Goal: Find specific page/section: Find specific page/section

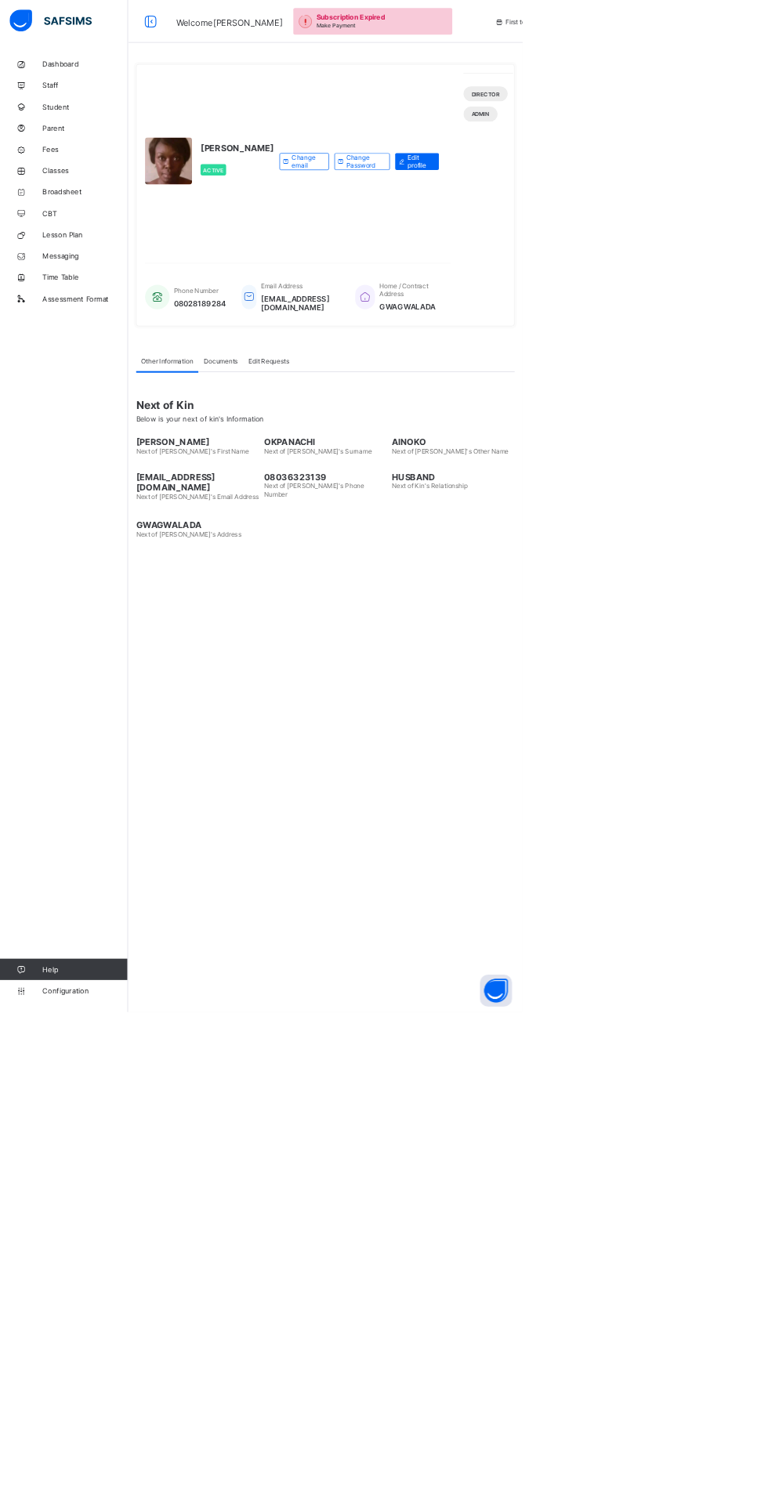
click at [91, 212] on link "Fees" at bounding box center [94, 219] width 188 height 31
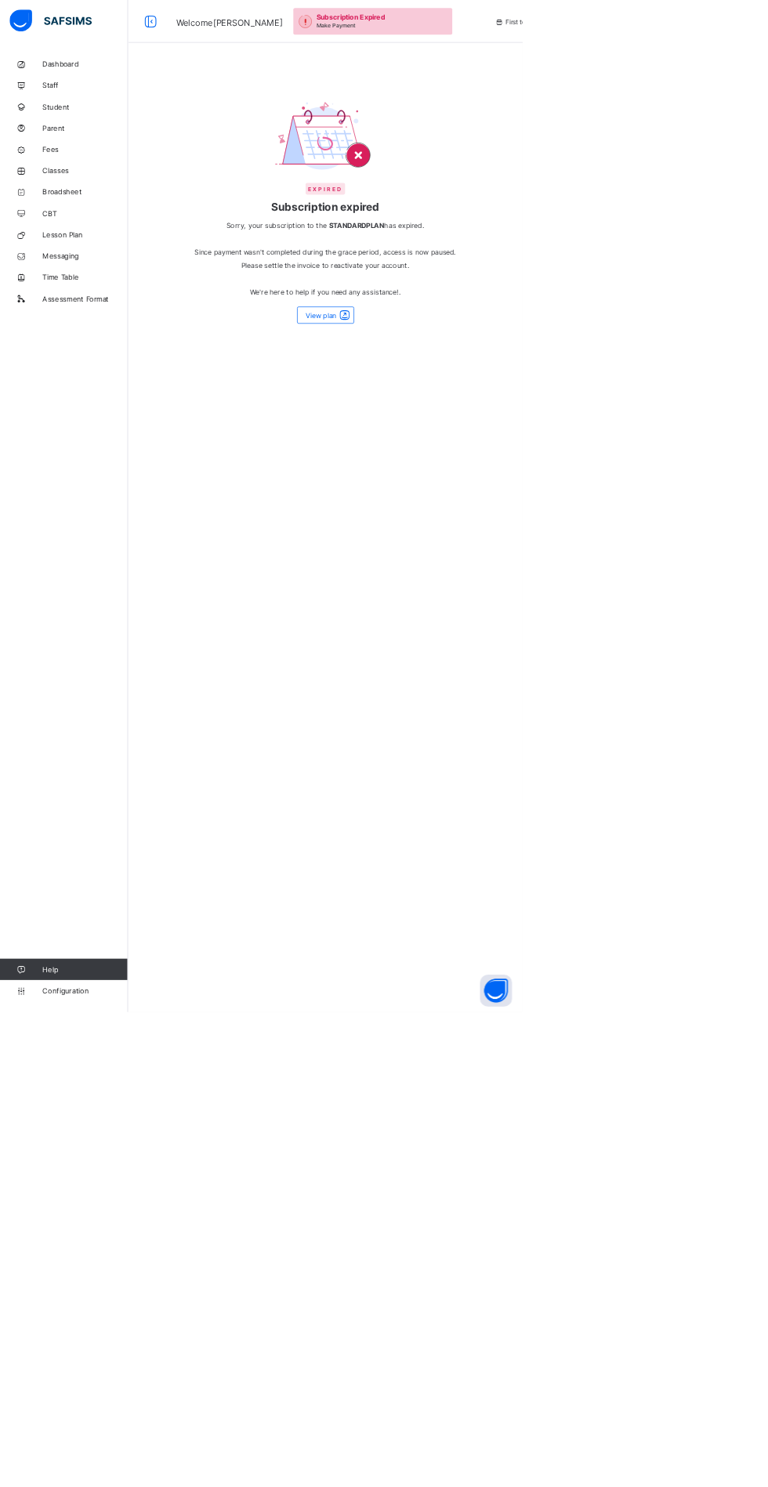
click at [61, 150] on link "Student" at bounding box center [94, 156] width 188 height 31
click at [61, 254] on icon at bounding box center [31, 251] width 63 height 12
